Goal: Information Seeking & Learning: Learn about a topic

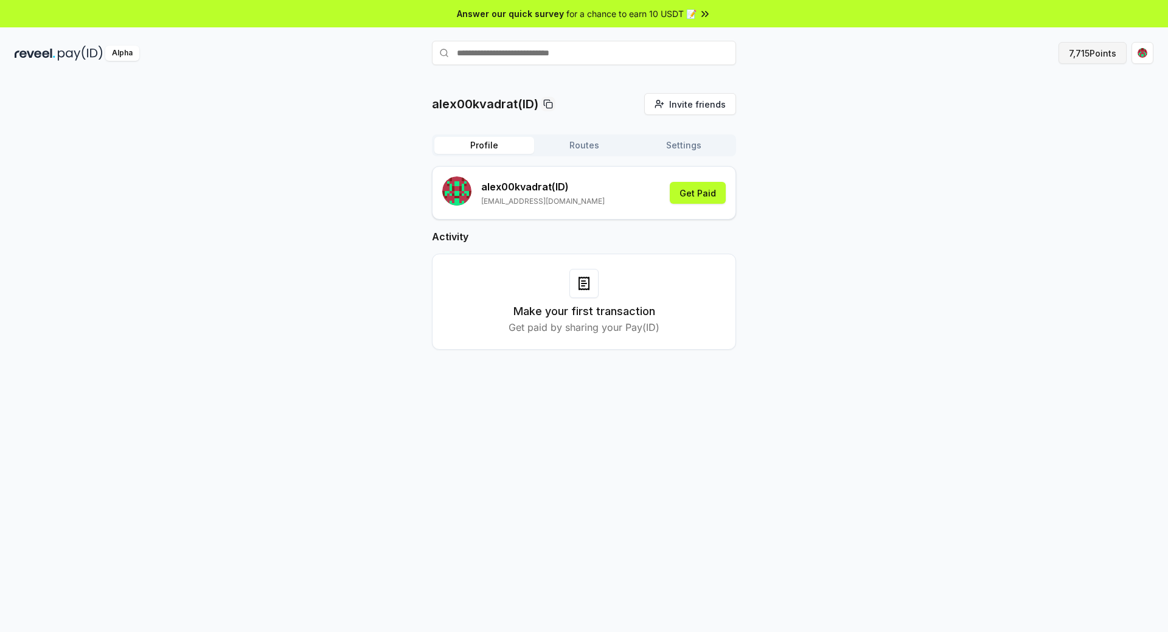
click at [1080, 47] on button "7,715 Points" at bounding box center [1092, 53] width 68 height 22
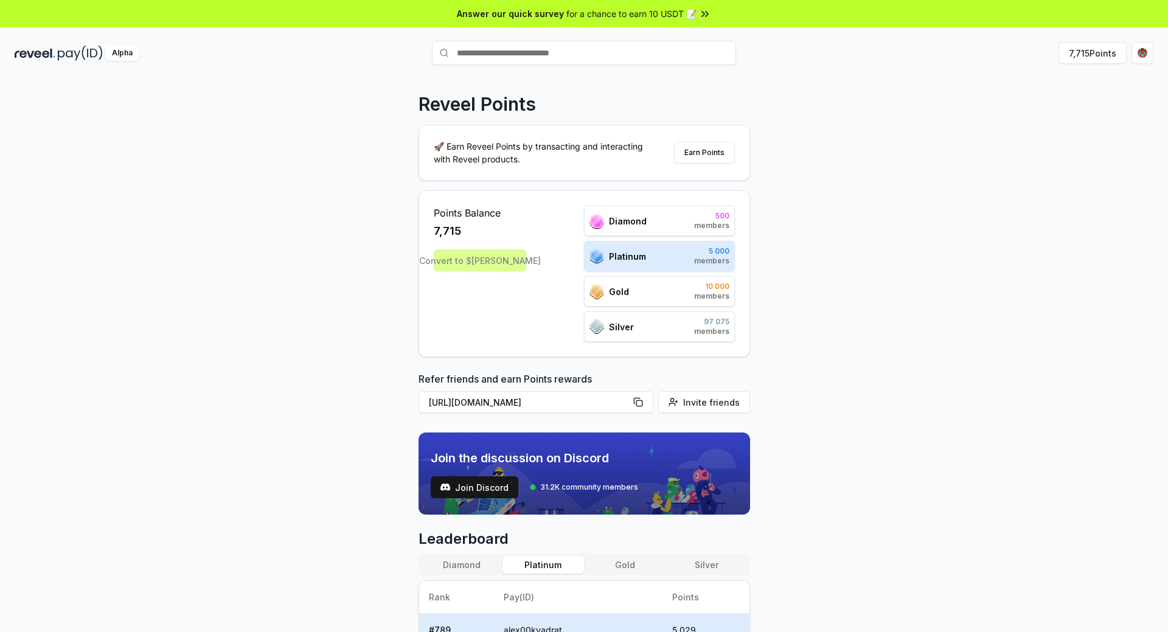
click at [657, 217] on div "Diamond 500 members" at bounding box center [659, 221] width 151 height 30
click at [659, 258] on div "Platinum 5 000 members" at bounding box center [659, 256] width 151 height 30
